Goal: Navigation & Orientation: Find specific page/section

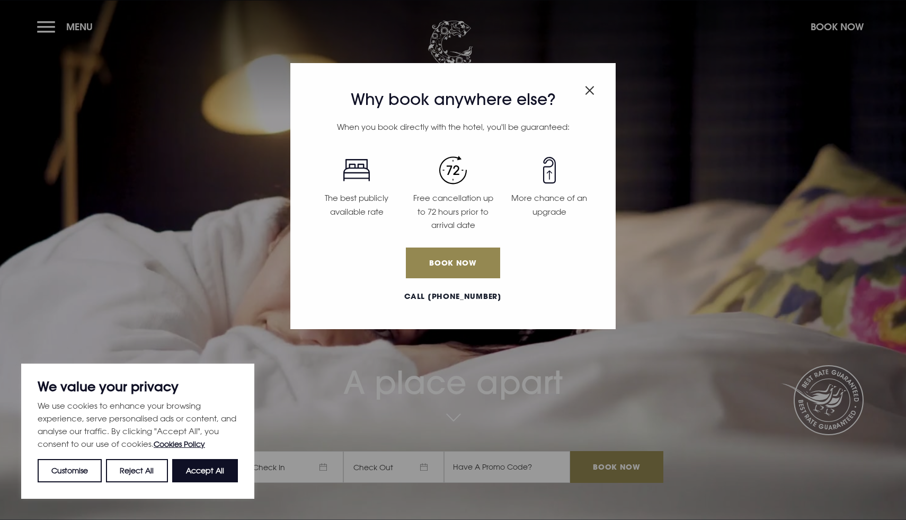
click at [597, 87] on div "Why book anywhere else? When you book directly with the hotel, you'll be guaran…" at bounding box center [452, 196] width 325 height 266
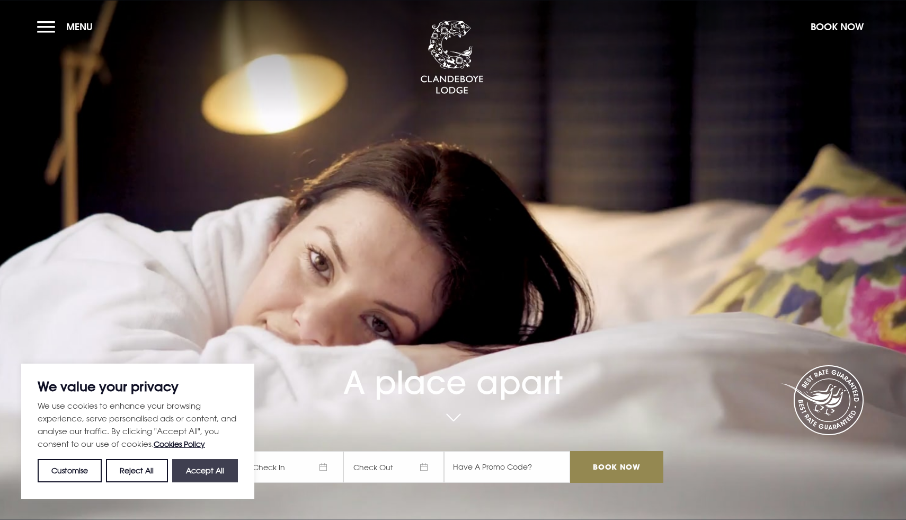
click at [202, 469] on button "Accept All" at bounding box center [205, 470] width 66 height 23
checkbox input "true"
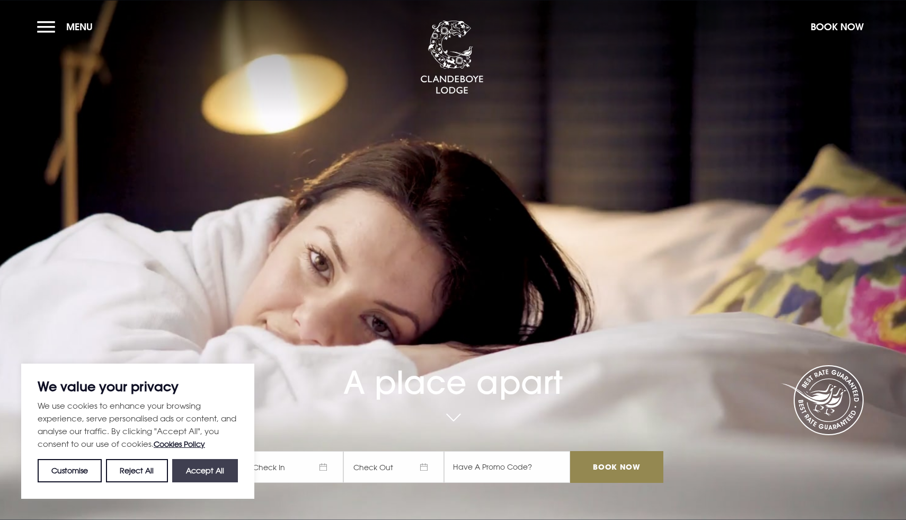
checkbox input "true"
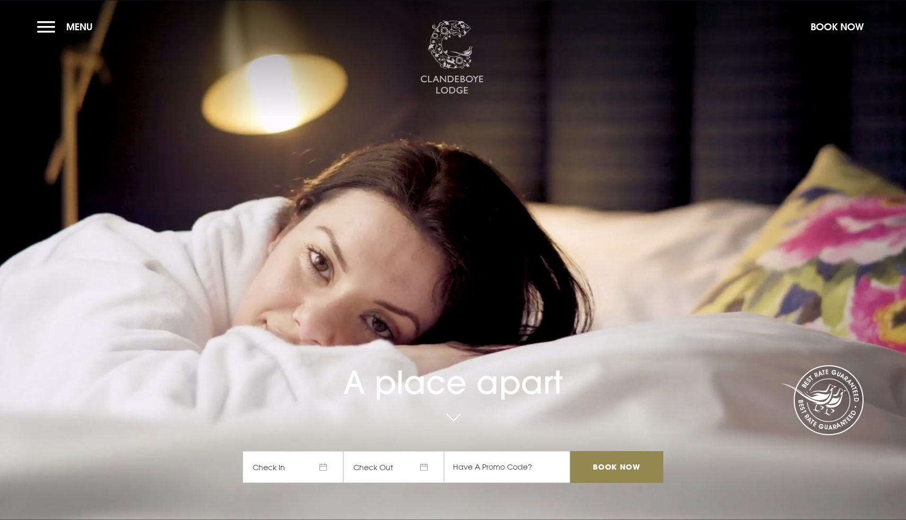
click at [465, 57] on img at bounding box center [452, 58] width 64 height 74
click at [70, 23] on span "Menu" at bounding box center [79, 27] width 27 height 12
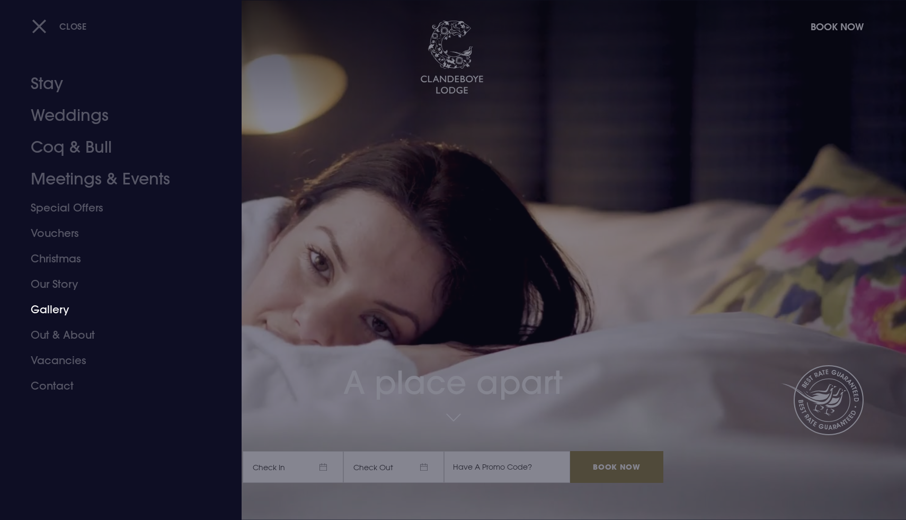
click at [56, 310] on link "Gallery" at bounding box center [115, 309] width 168 height 25
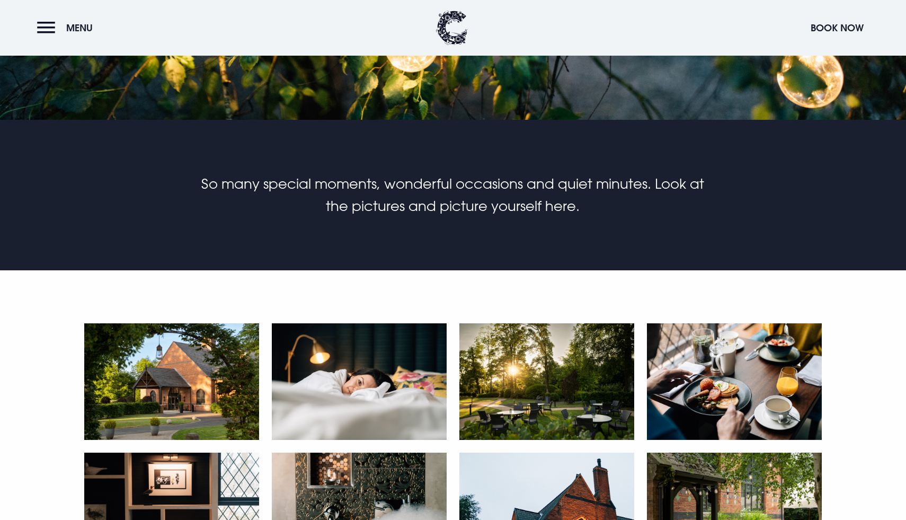
scroll to position [124, 0]
